Goal: Find specific page/section

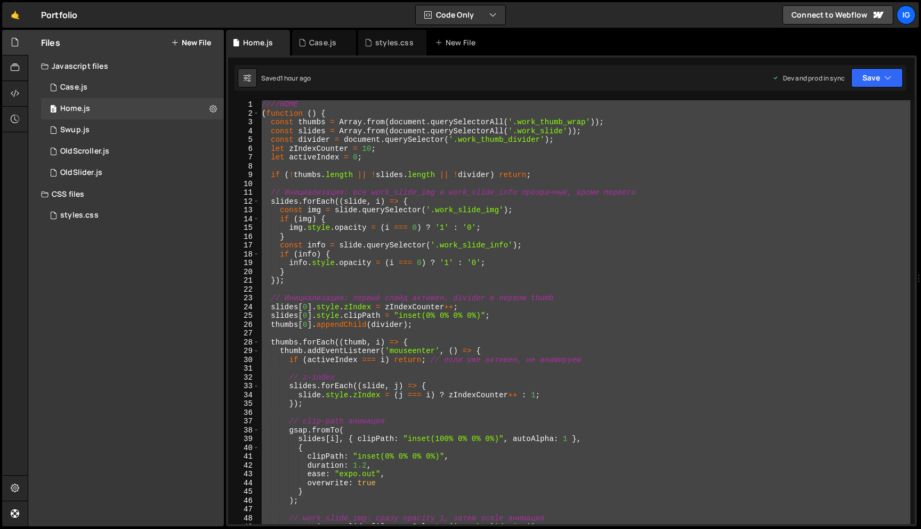
scroll to position [0, 1]
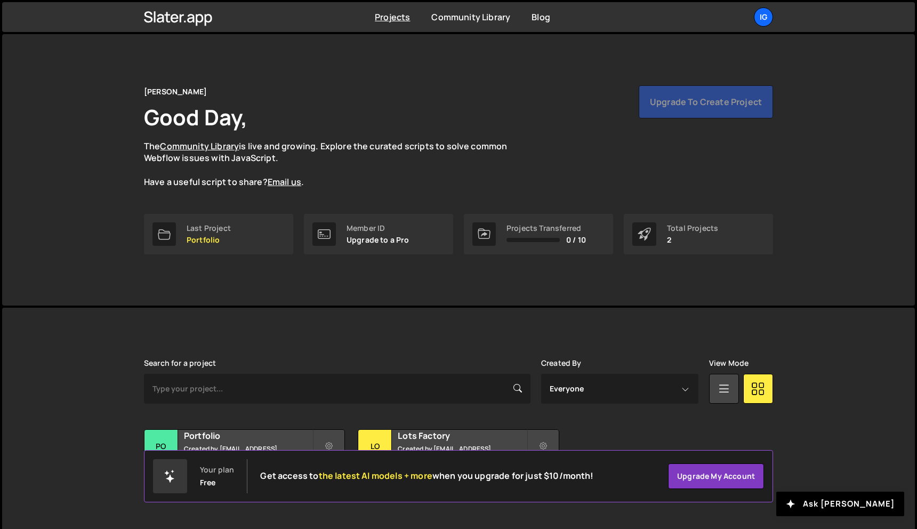
scroll to position [20, 0]
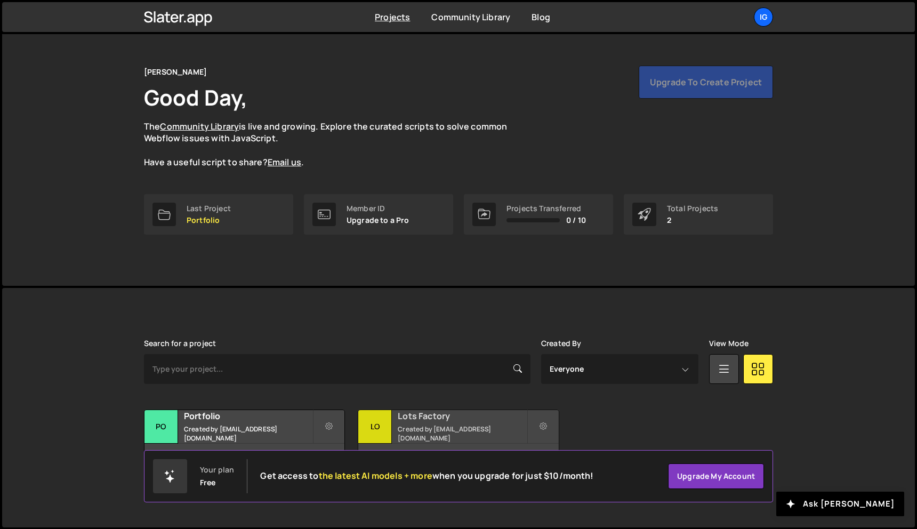
click at [400, 430] on small "Created by kolesnikig25@gmail.com" at bounding box center [462, 433] width 128 height 18
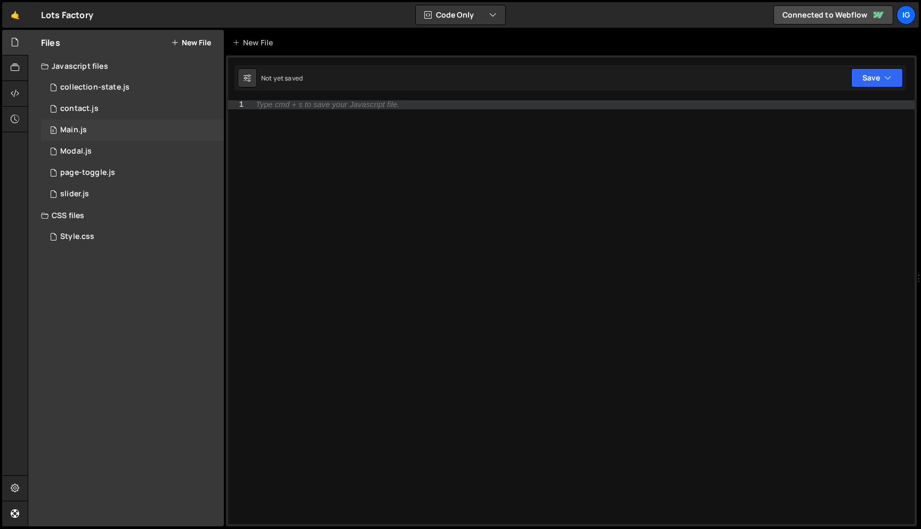
click at [137, 125] on div "0 Main.js 0" at bounding box center [132, 129] width 183 height 21
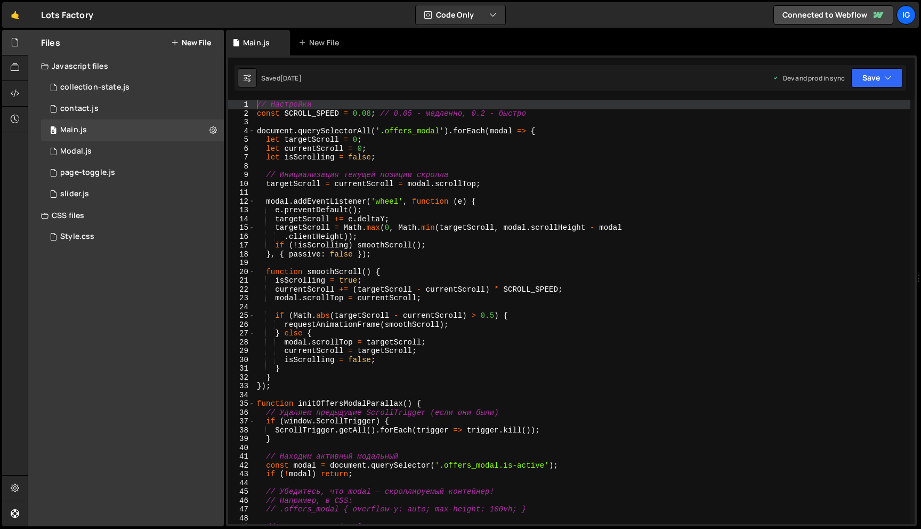
scroll to position [22581, 0]
click at [122, 189] on div "0 slider.js 0" at bounding box center [132, 193] width 183 height 21
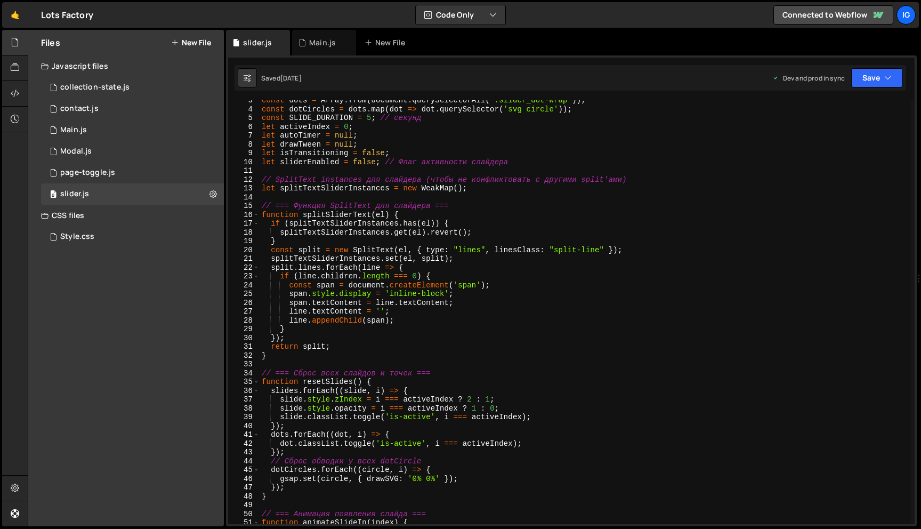
scroll to position [0, 0]
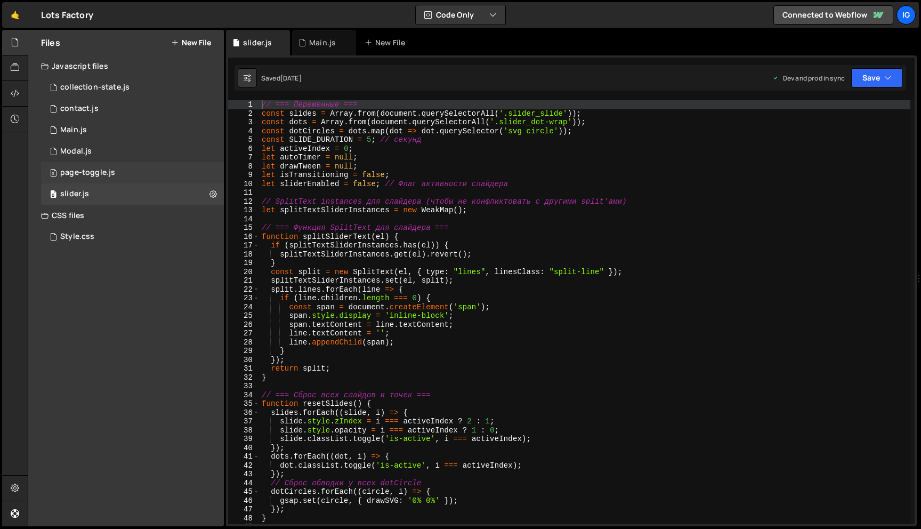
click at [110, 168] on div "page-toggle.js" at bounding box center [87, 173] width 55 height 10
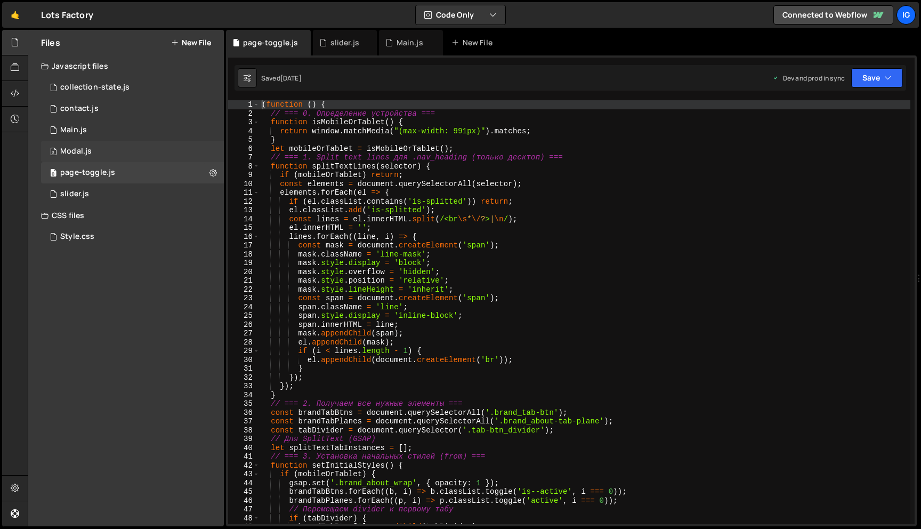
click at [135, 151] on div "0 Modal.js 0" at bounding box center [132, 151] width 183 height 21
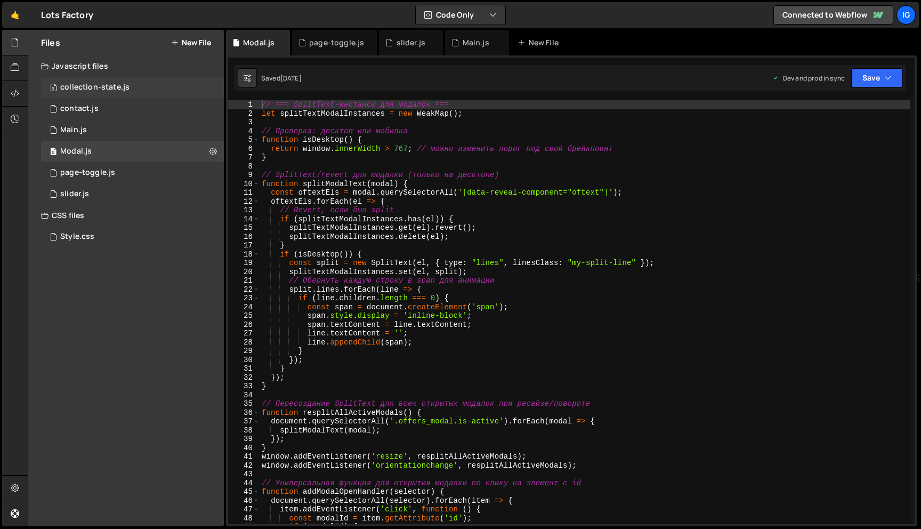
click at [148, 84] on div "0 collection-state.js 0" at bounding box center [132, 87] width 183 height 21
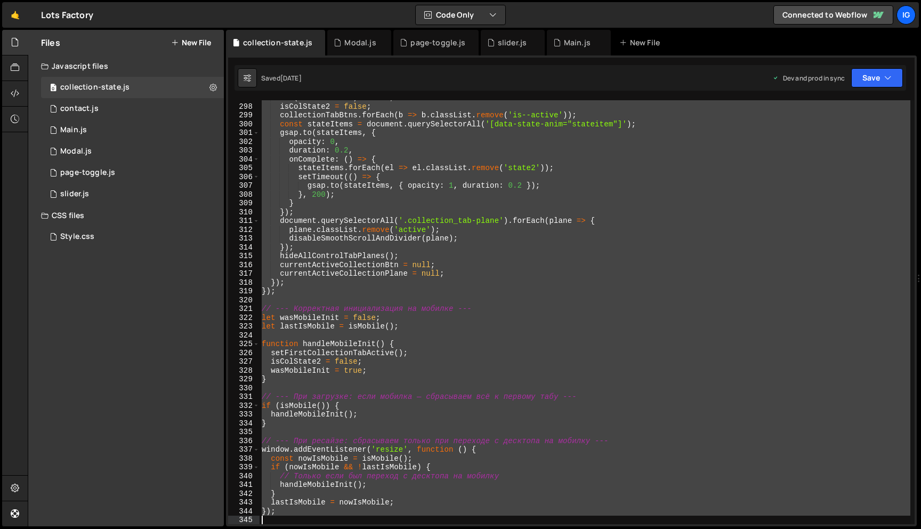
scroll to position [2611, 0]
drag, startPoint x: 263, startPoint y: 114, endPoint x: 920, endPoint y: 525, distance: 774.8
click at [920, 525] on div "Files New File Javascript files 0 collection-state.js 0 0 contact.js 0 0 Main.j…" at bounding box center [474, 278] width 893 height 497
type textarea "});"
